Goal: Task Accomplishment & Management: Complete application form

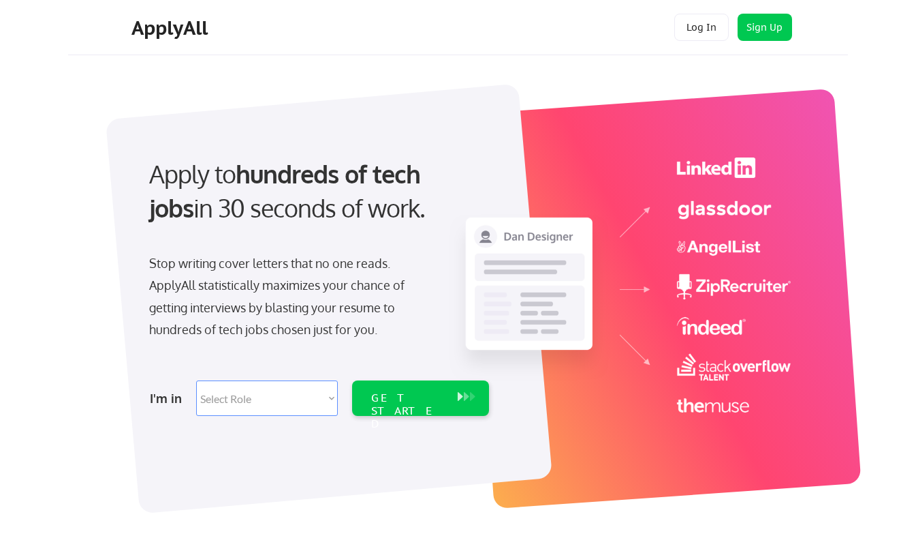
click at [243, 389] on select "Select Role Software Engineering Product Management Customer Success Sales UI/U…" at bounding box center [267, 397] width 142 height 35
select select ""customer_support""
click at [196, 380] on select "Select Role Software Engineering Product Management Customer Success Sales UI/U…" at bounding box center [267, 397] width 142 height 35
select select ""customer_support""
click at [467, 395] on button at bounding box center [473, 396] width 14 height 15
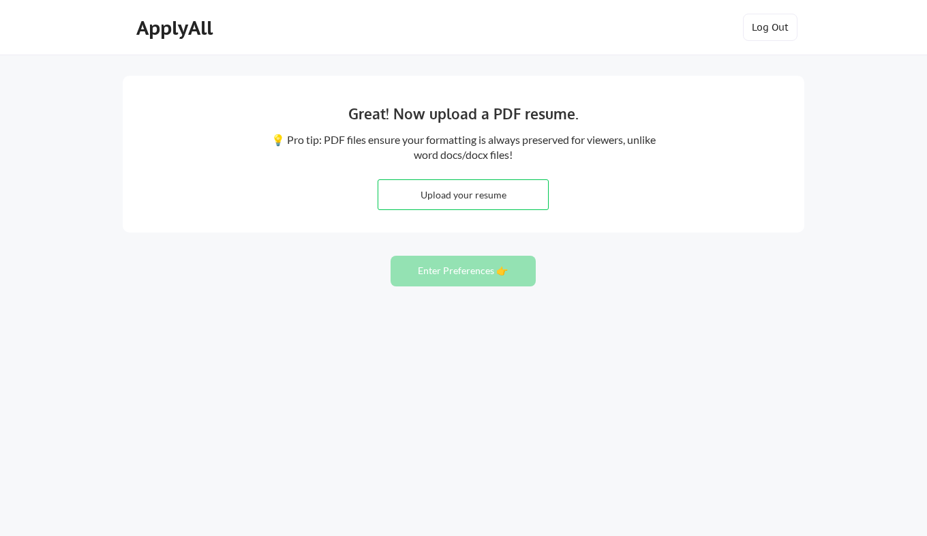
click at [505, 202] on input "file" at bounding box center [463, 194] width 170 height 29
type input "C:\fakepath\Updated CV Lasono (1) (1).pdf"
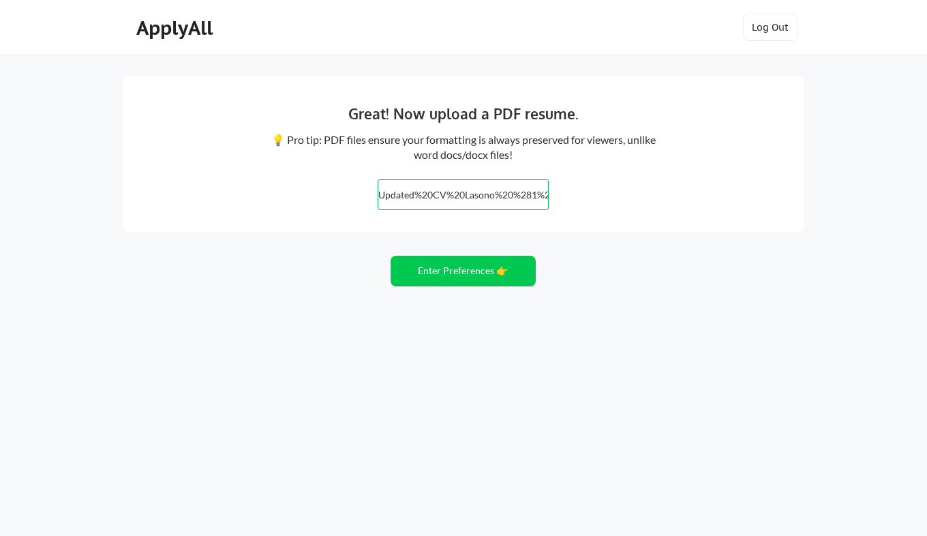
click at [500, 277] on button "Enter Preferences 👉" at bounding box center [462, 270] width 145 height 31
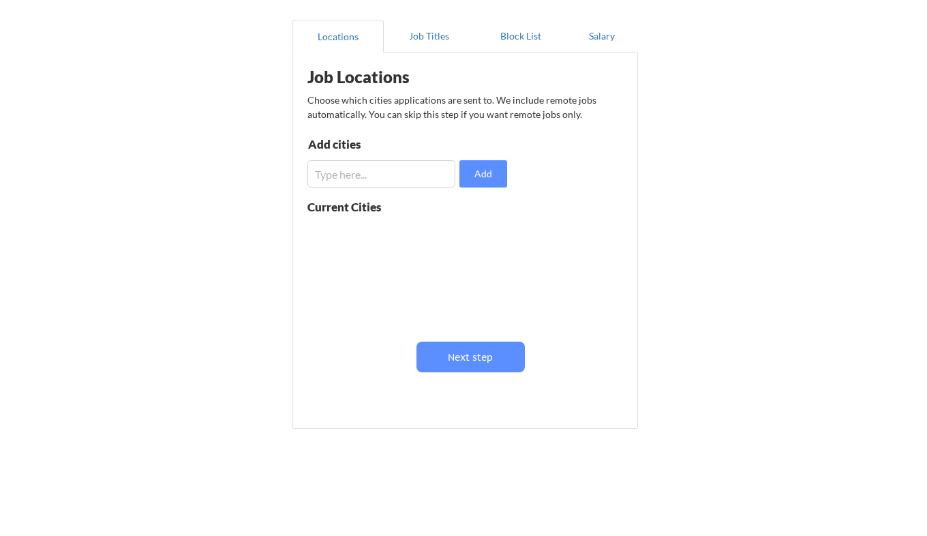
scroll to position [132, 0]
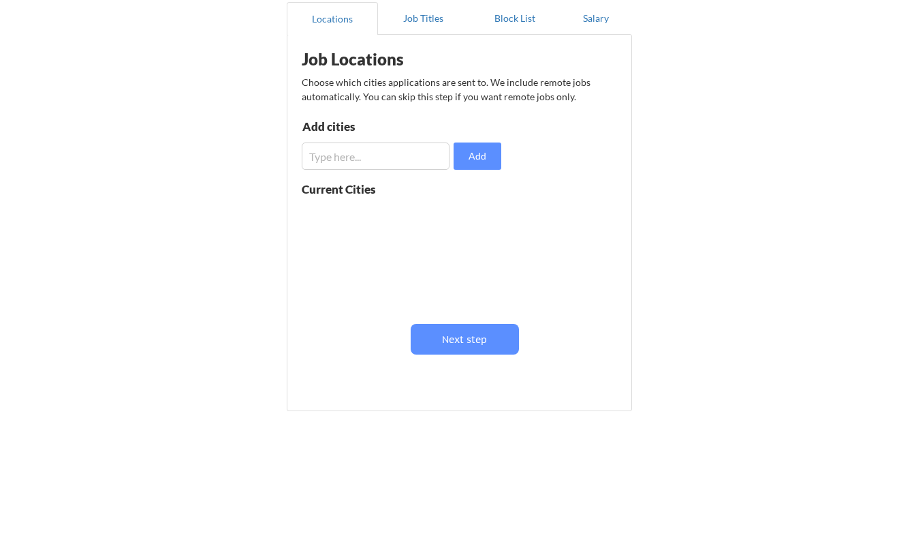
click at [412, 151] on input "input" at bounding box center [376, 155] width 148 height 27
type input "a"
type input "Bangkok"
click at [478, 168] on button "Add" at bounding box center [478, 155] width 48 height 27
click at [390, 157] on input "input" at bounding box center [376, 155] width 148 height 27
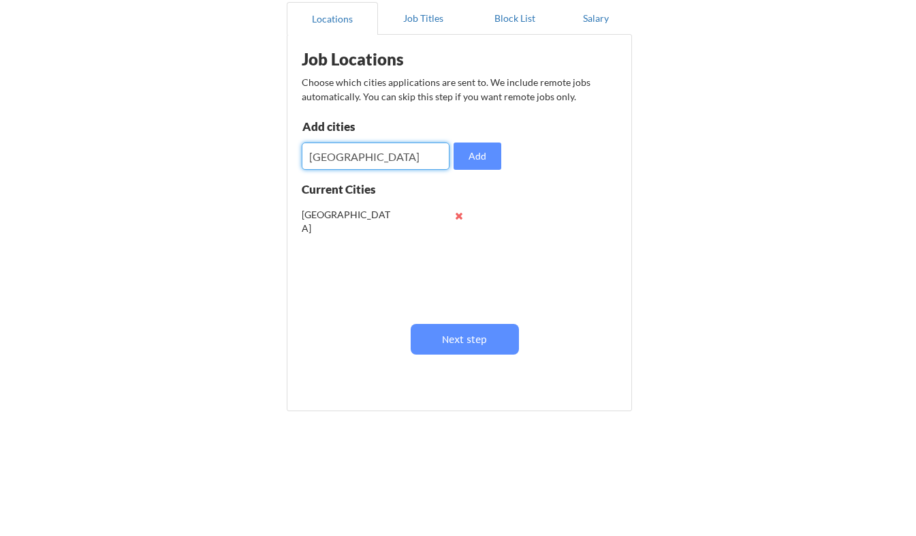
type input "Kuala Lumpur"
click at [469, 160] on button "Add" at bounding box center [478, 155] width 48 height 27
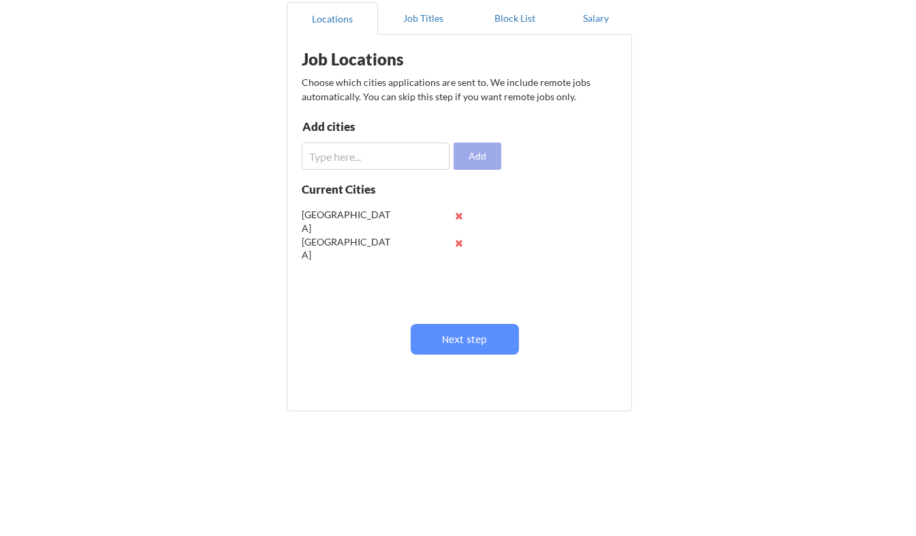
click at [380, 157] on input "input" at bounding box center [376, 155] width 148 height 27
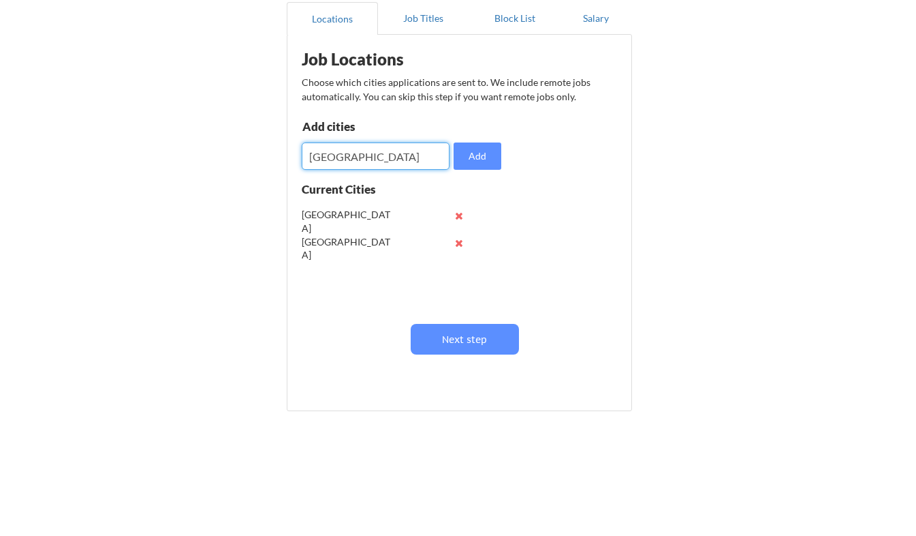
type input "Bali"
click at [483, 158] on button "Add" at bounding box center [478, 155] width 48 height 27
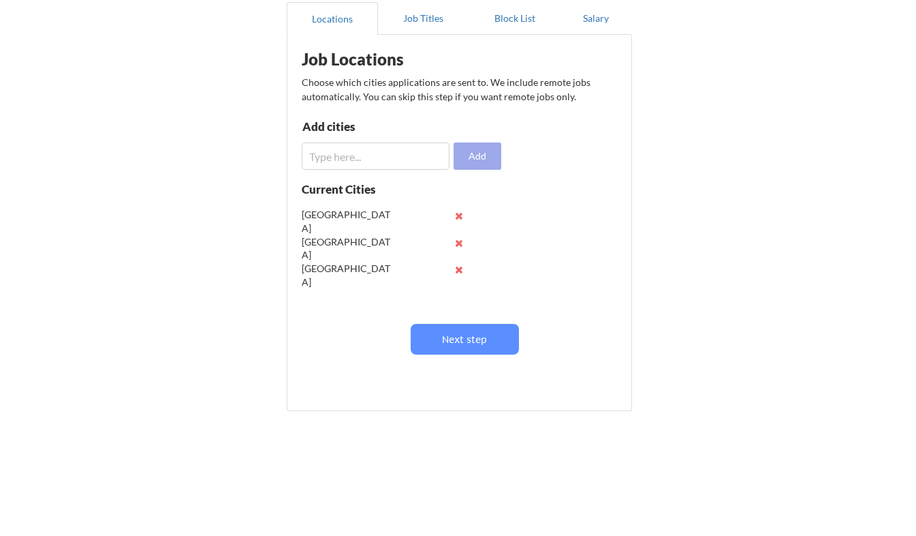
click at [485, 335] on button "Next step" at bounding box center [465, 339] width 108 height 31
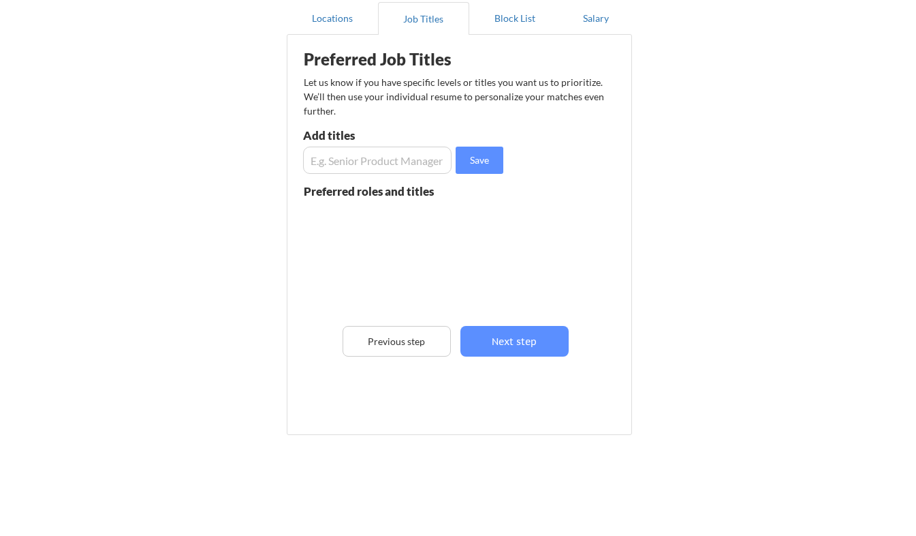
click at [390, 163] on input "input" at bounding box center [377, 159] width 149 height 27
type input "Customer Service"
click at [493, 154] on button "Save" at bounding box center [480, 159] width 48 height 27
click at [392, 161] on input "input" at bounding box center [377, 159] width 149 height 27
type input "Labelling"
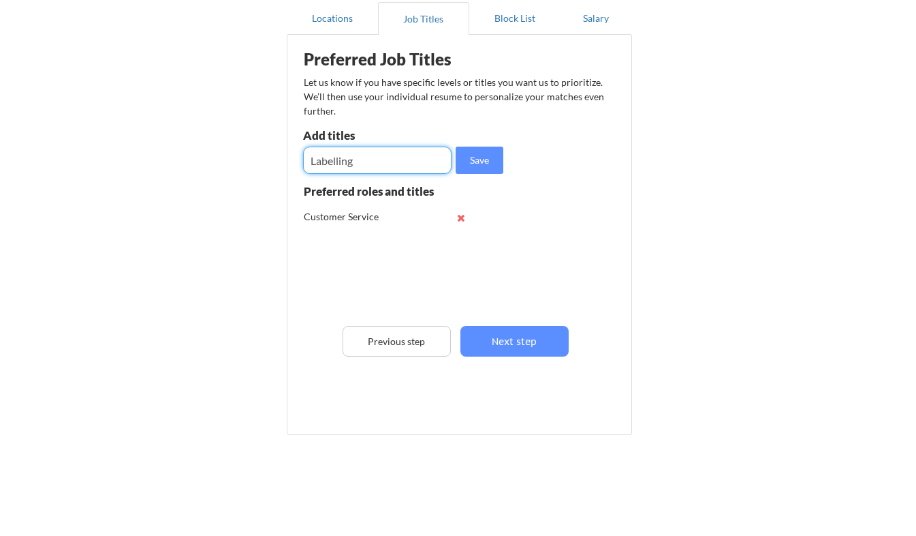
click at [486, 153] on button "Save" at bounding box center [480, 159] width 48 height 27
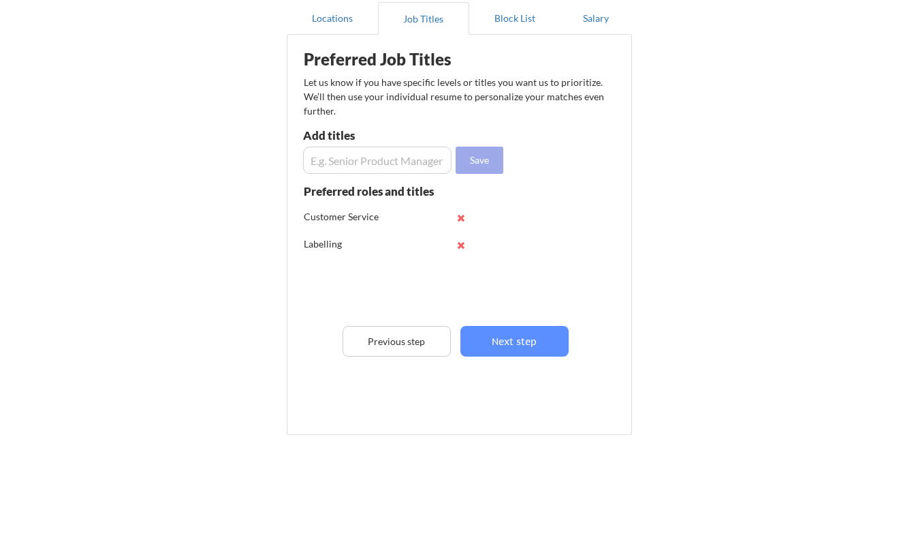
click at [392, 161] on input "input" at bounding box center [377, 159] width 149 height 27
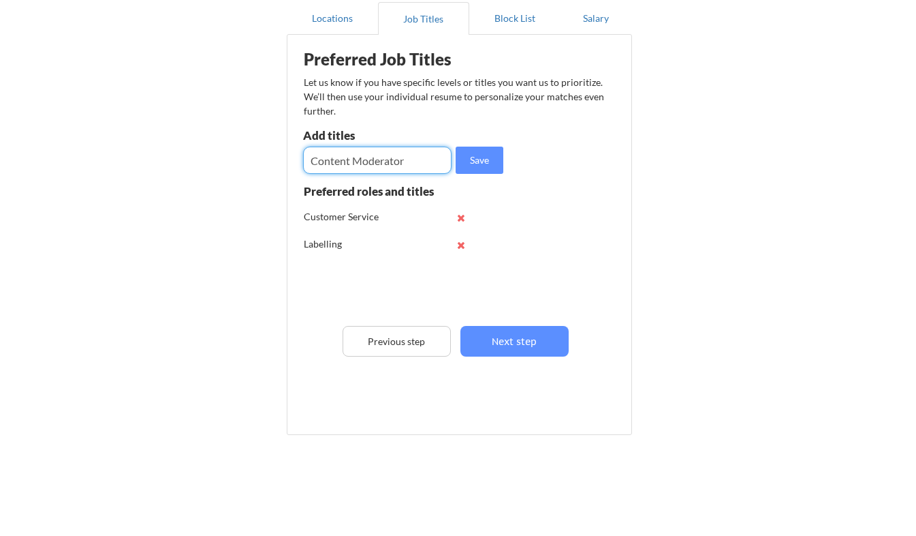
type input "Content Moderator"
click at [485, 155] on button "Save" at bounding box center [480, 159] width 48 height 27
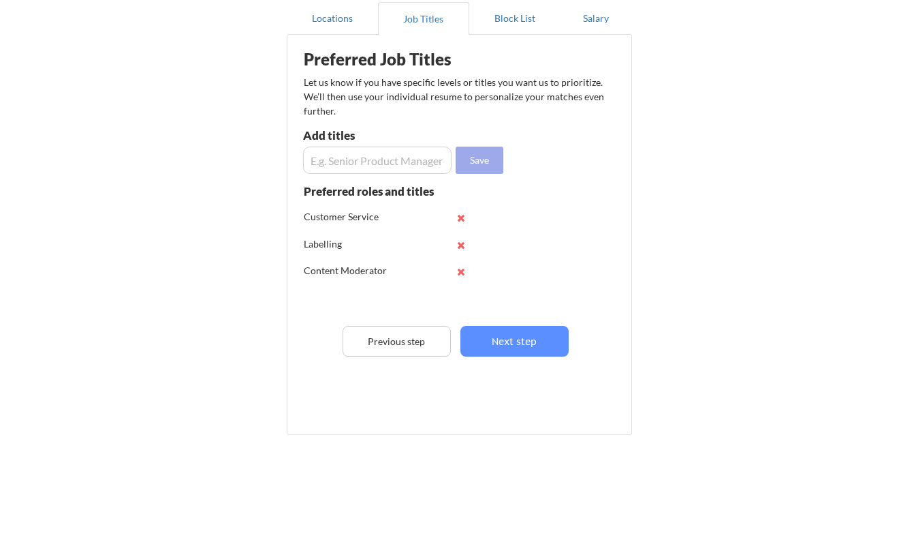
click at [397, 159] on input "input" at bounding box center [377, 159] width 149 height 27
type input "Marketing"
click at [480, 165] on button "Save" at bounding box center [480, 159] width 48 height 27
click at [536, 341] on button "Next step" at bounding box center [515, 341] width 108 height 31
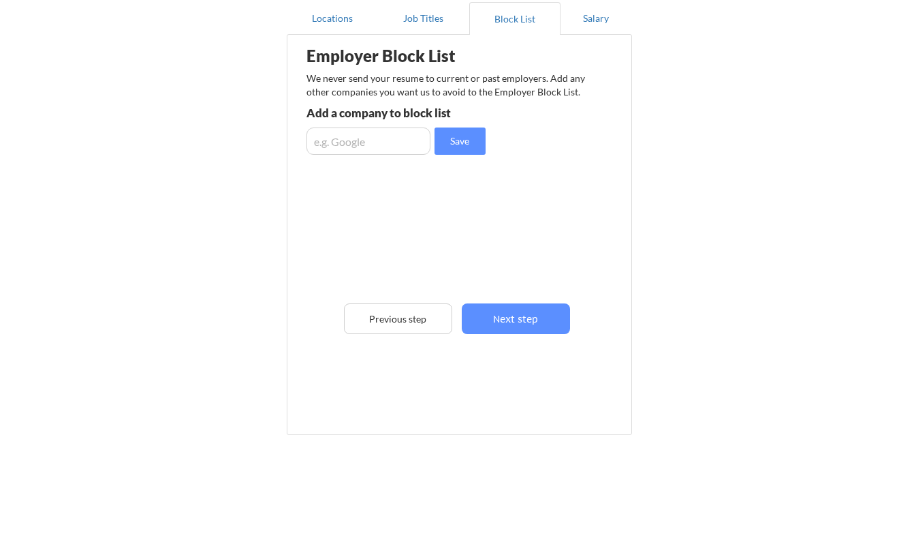
click at [538, 314] on button "Next step" at bounding box center [516, 318] width 108 height 31
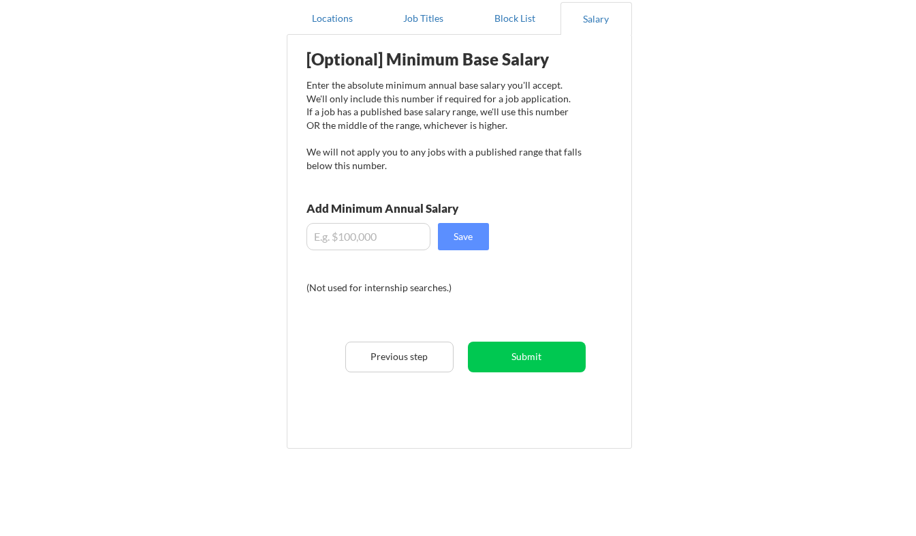
click at [397, 237] on input "input" at bounding box center [369, 236] width 124 height 27
type input "$1,000"
click at [542, 360] on button "Submit" at bounding box center [527, 356] width 118 height 31
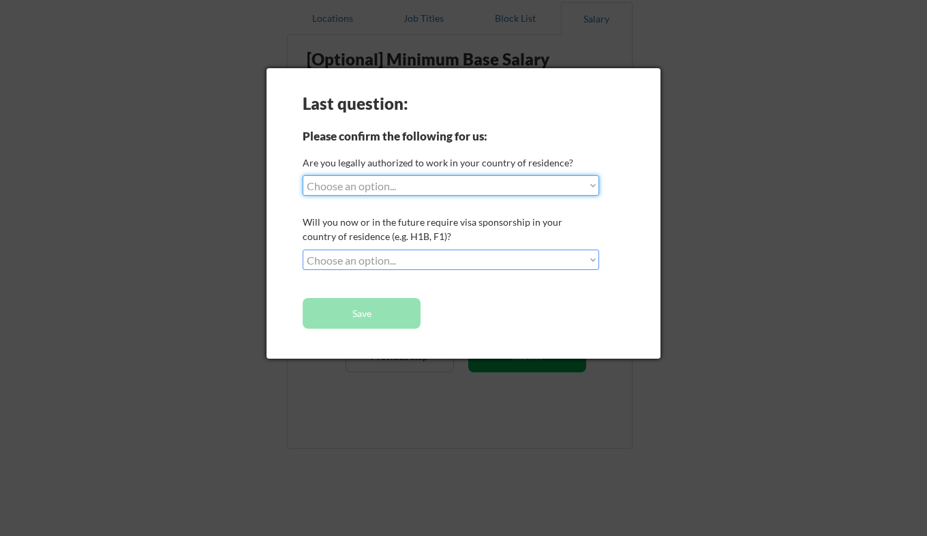
click at [579, 187] on select "Choose an option... Yes, I am a US Citizen Yes, I am a Canadian Citizen Yes, I …" at bounding box center [451, 185] width 296 height 20
click at [303, 175] on select "Choose an option... Yes, I am a US Citizen Yes, I am a Canadian Citizen Yes, I …" at bounding box center [451, 185] width 296 height 20
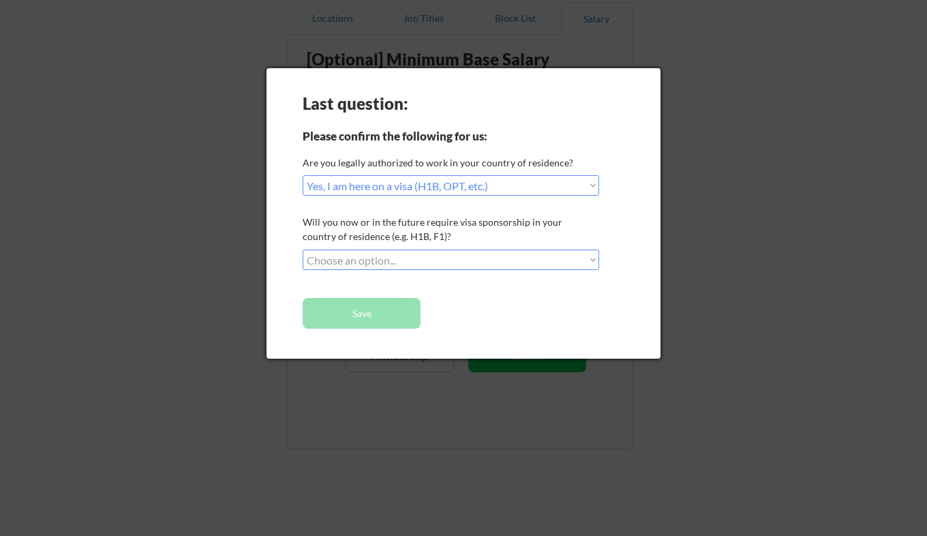
click at [582, 187] on select "Choose an option... Yes, I am a US Citizen Yes, I am a Canadian Citizen Yes, I …" at bounding box center [451, 185] width 296 height 20
select select ""no__i_am_not__yet__authorized""
click at [303, 175] on select "Choose an option... Yes, I am a US Citizen Yes, I am a Canadian Citizen Yes, I …" at bounding box center [451, 185] width 296 height 20
click at [589, 261] on select "Choose an option... No, I will not need sponsorship Yes, I will need sponsorship" at bounding box center [451, 259] width 296 height 20
select select ""yes__i_will_need_sponsorship""
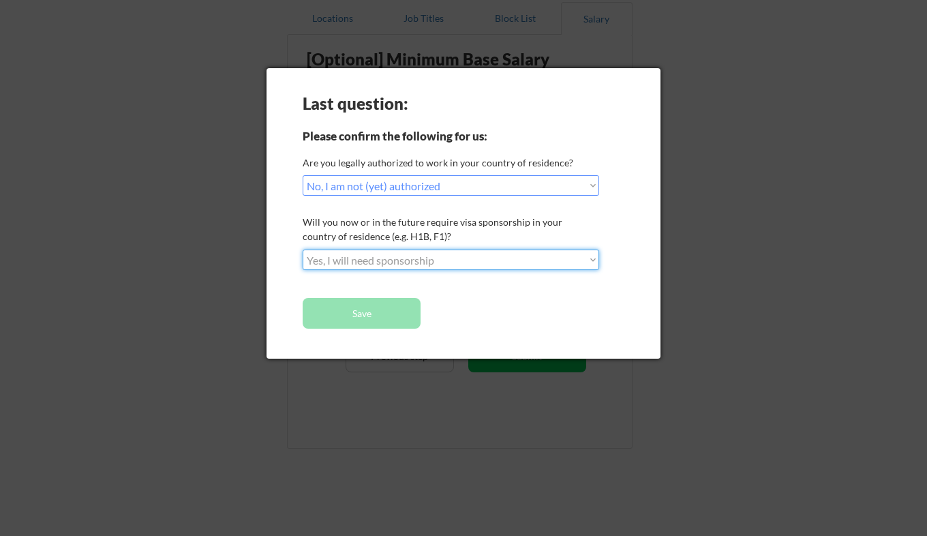
click at [303, 249] on select "Choose an option... No, I will not need sponsorship Yes, I will need sponsorship" at bounding box center [451, 259] width 296 height 20
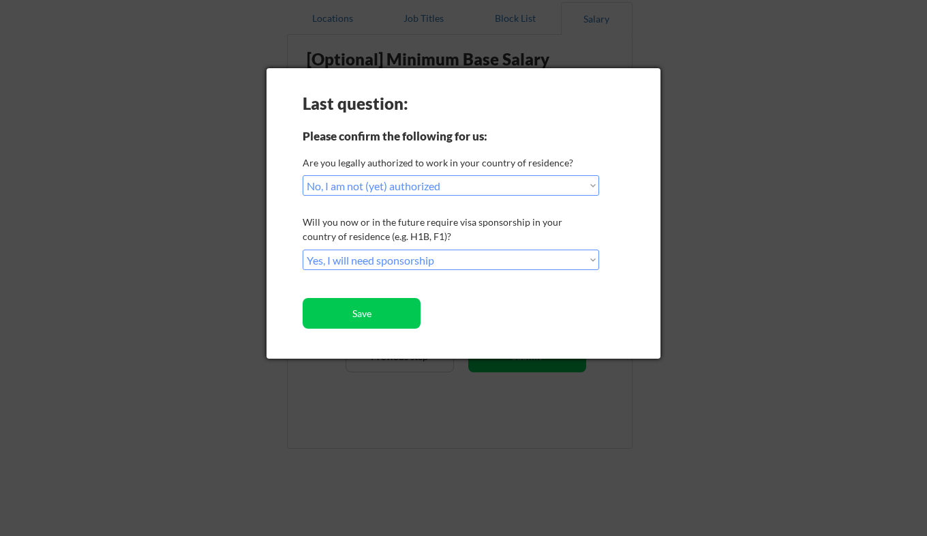
click at [325, 313] on button "Save" at bounding box center [362, 313] width 118 height 31
